Goal: Information Seeking & Learning: Understand process/instructions

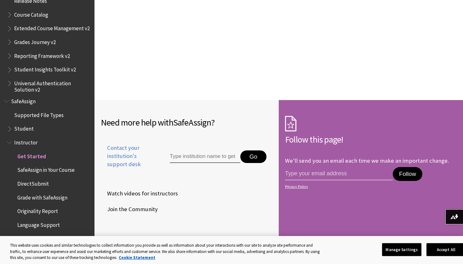
scroll to position [909, 0]
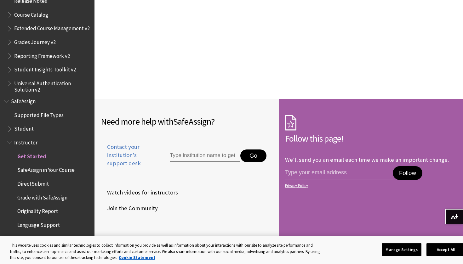
click at [63, 193] on span "Grade with SafeAssign" at bounding box center [42, 197] width 50 height 9
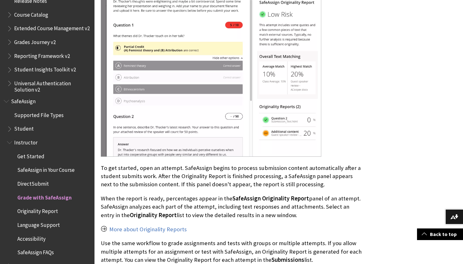
scroll to position [399, 0]
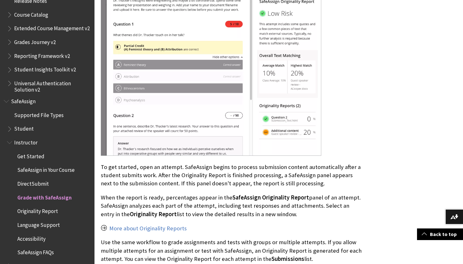
click at [31, 124] on span "Student" at bounding box center [24, 128] width 20 height 9
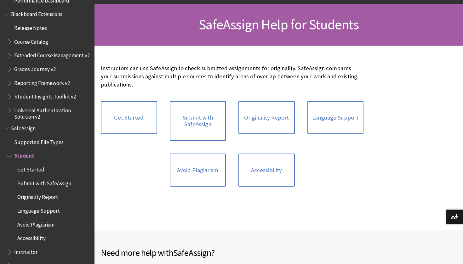
scroll to position [89, 0]
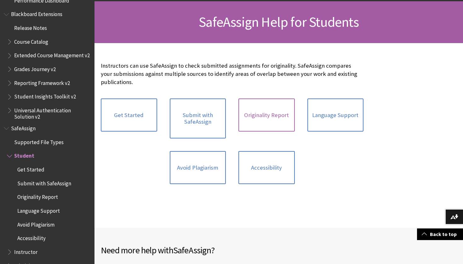
click at [276, 120] on link "Originality Report" at bounding box center [267, 115] width 56 height 33
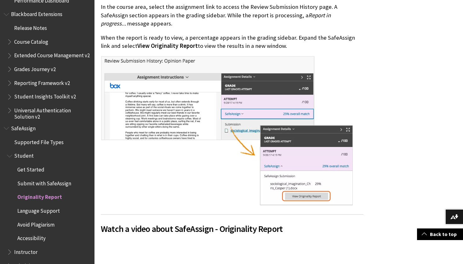
scroll to position [288, 0]
